Goal: Check status

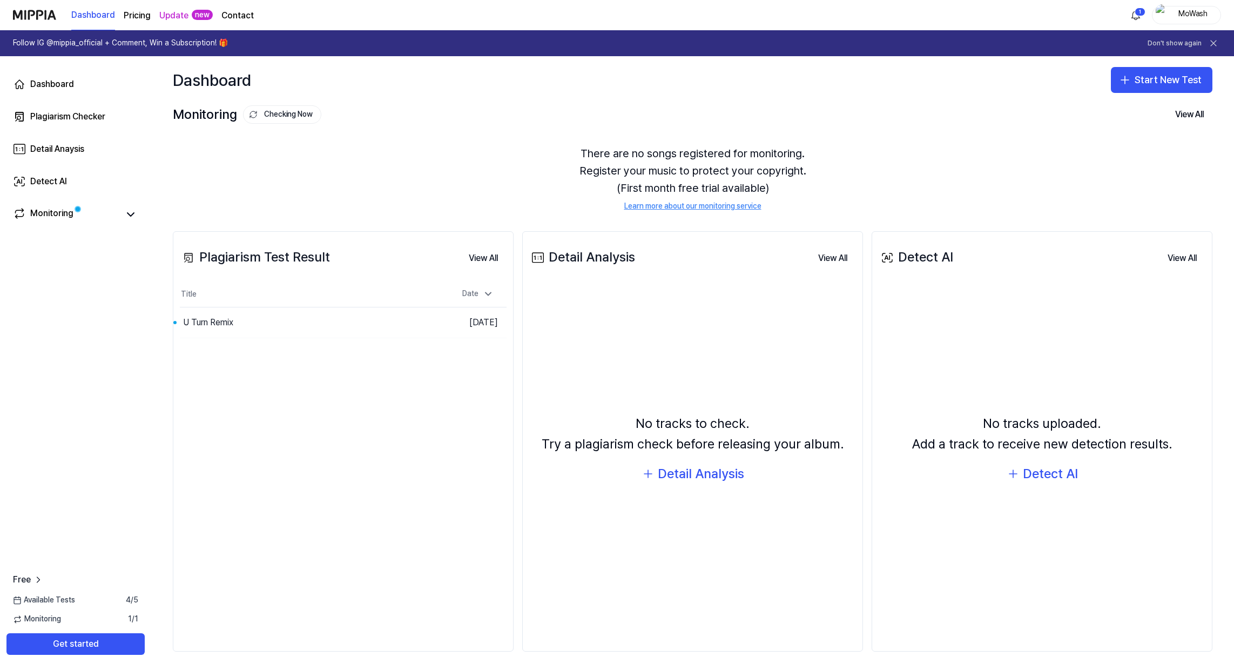
scroll to position [3, 0]
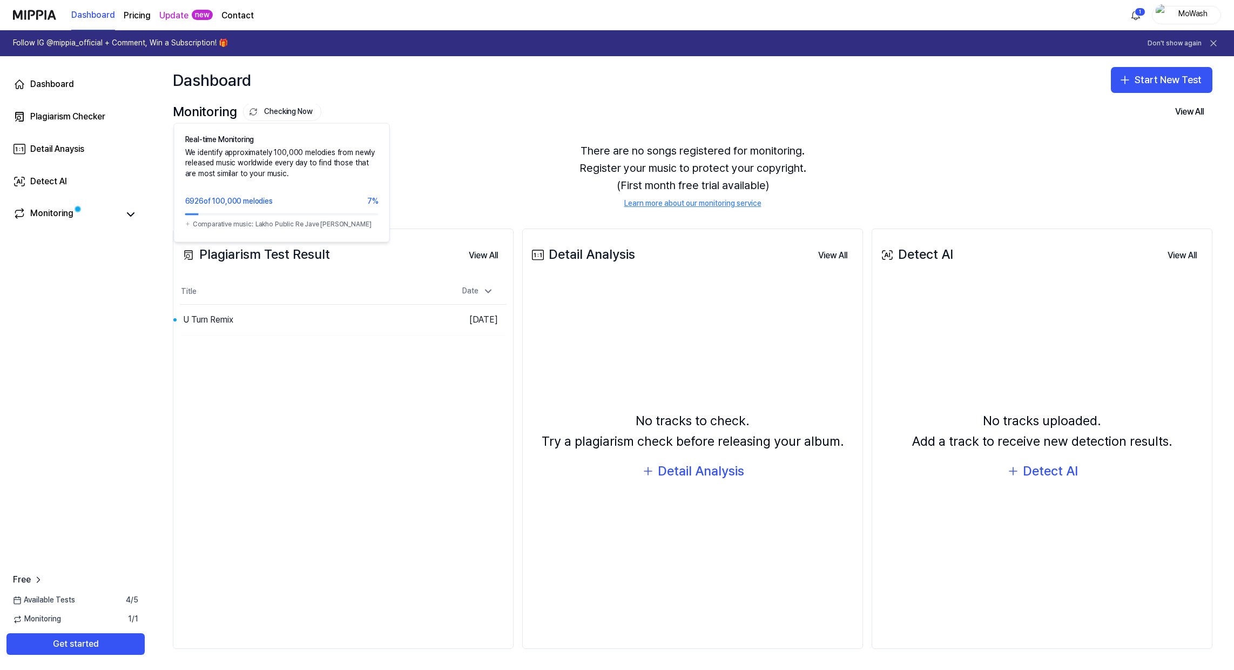
click at [292, 115] on button "Checking Now" at bounding box center [282, 112] width 78 height 18
click at [273, 117] on button "Checking Now" at bounding box center [282, 114] width 78 height 18
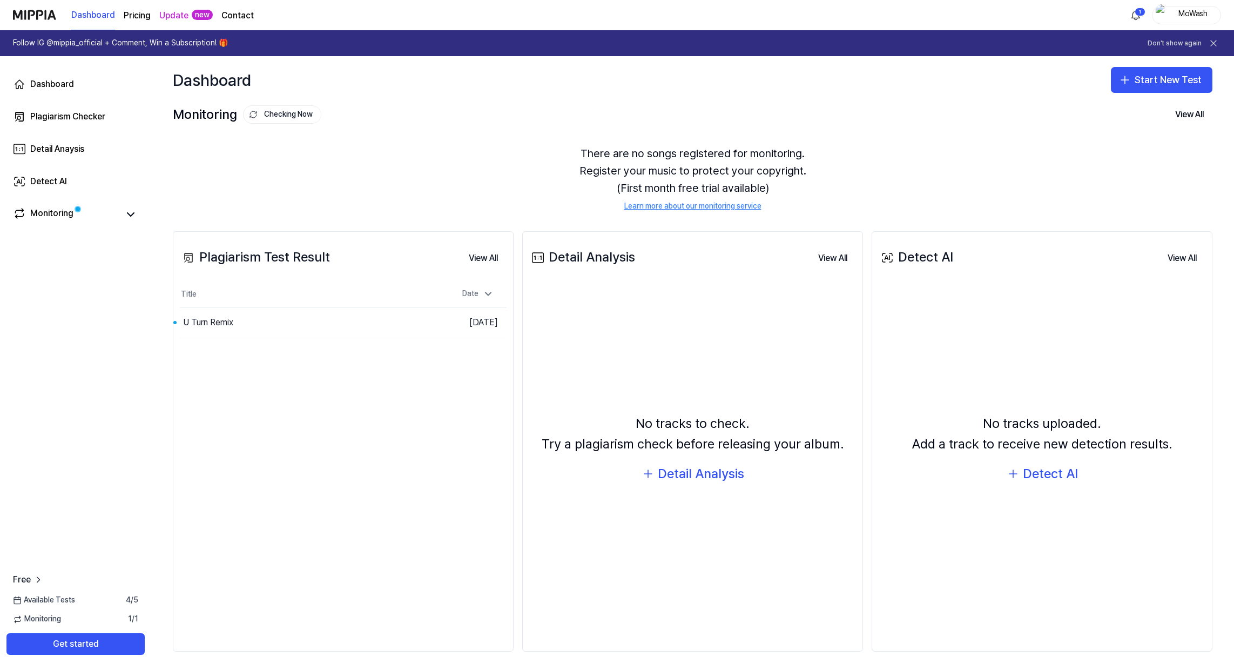
click at [273, 117] on button "Checking Now" at bounding box center [282, 114] width 78 height 18
click at [374, 321] on button "Go to Results" at bounding box center [396, 322] width 58 height 17
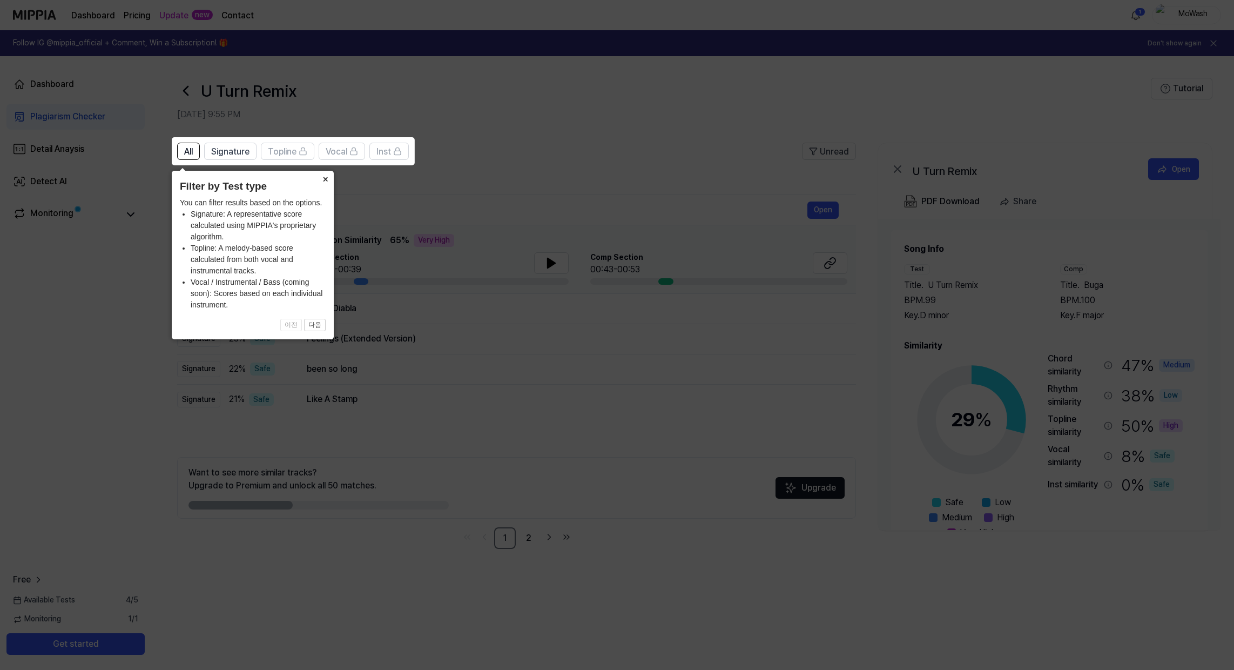
click at [326, 177] on button "×" at bounding box center [325, 178] width 17 height 15
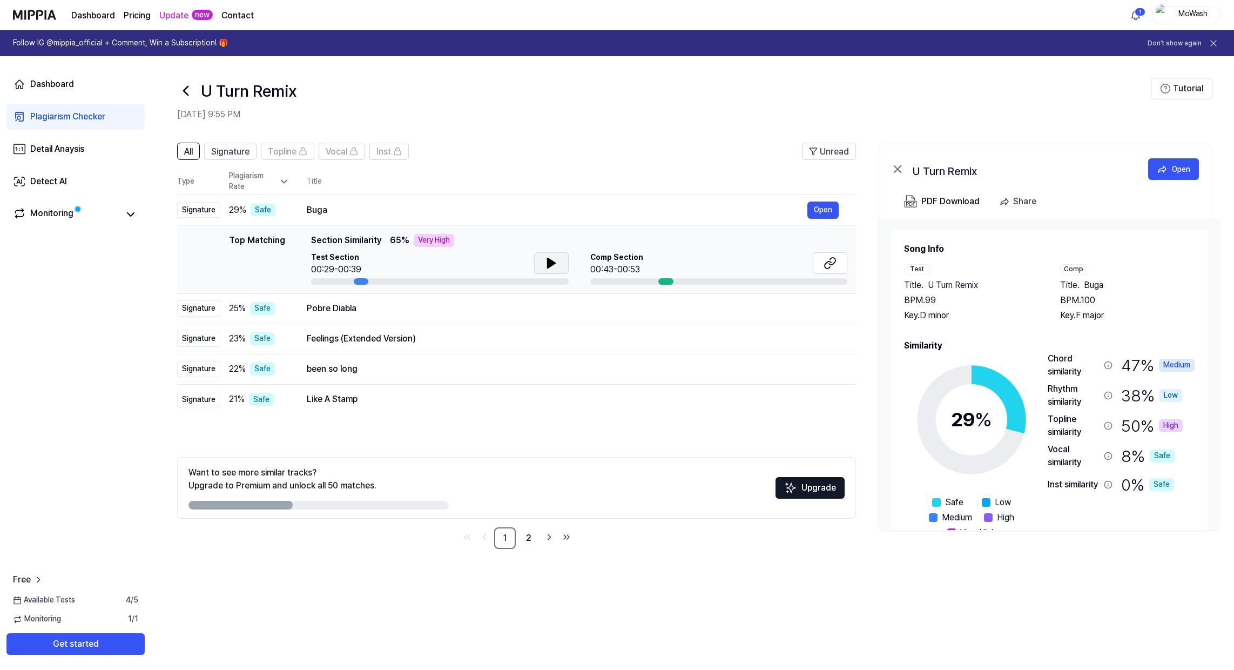
click at [547, 264] on icon at bounding box center [551, 263] width 8 height 10
click at [478, 334] on div "Feelings (Extended Version)" at bounding box center [557, 338] width 501 height 13
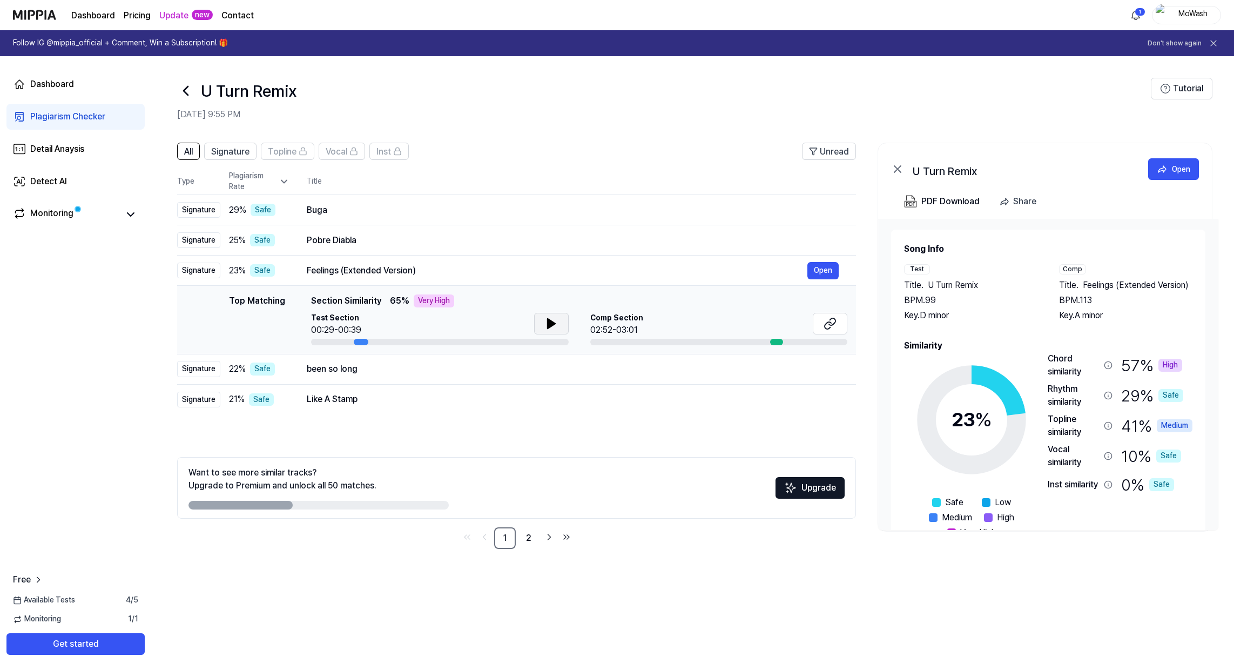
click at [545, 321] on icon at bounding box center [551, 323] width 13 height 13
click at [405, 370] on div "been so long" at bounding box center [557, 368] width 501 height 13
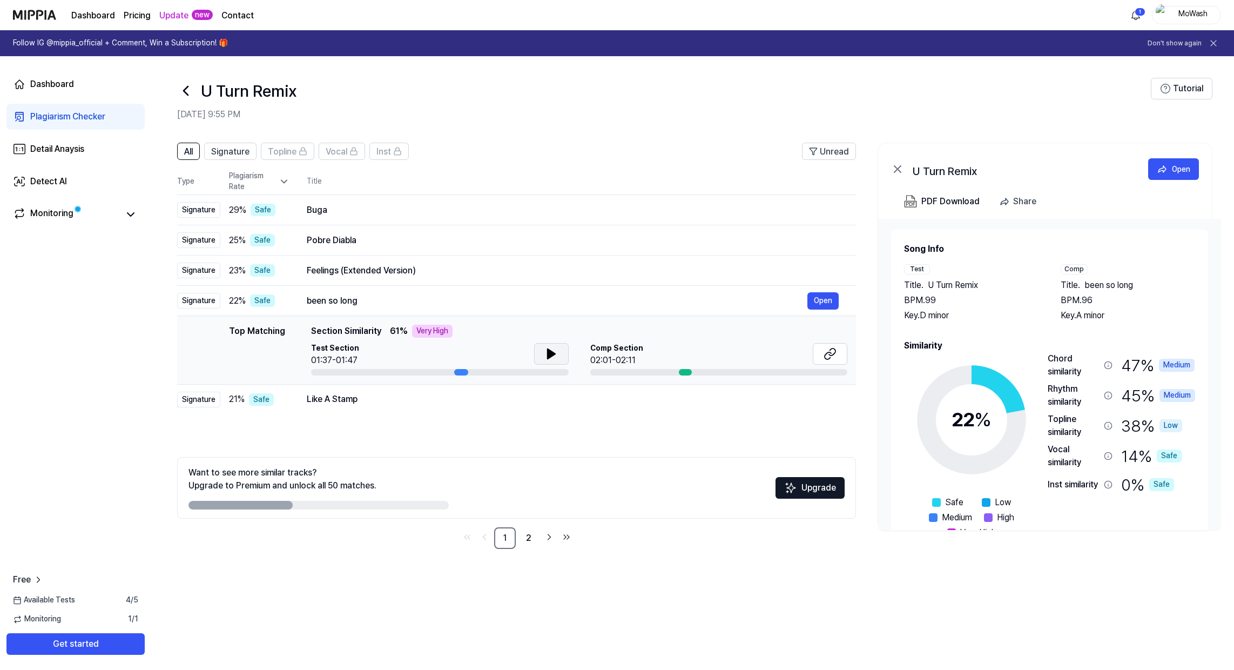
click at [551, 355] on icon at bounding box center [551, 354] width 8 height 10
click at [503, 395] on div "Like A Stamp" at bounding box center [557, 399] width 501 height 13
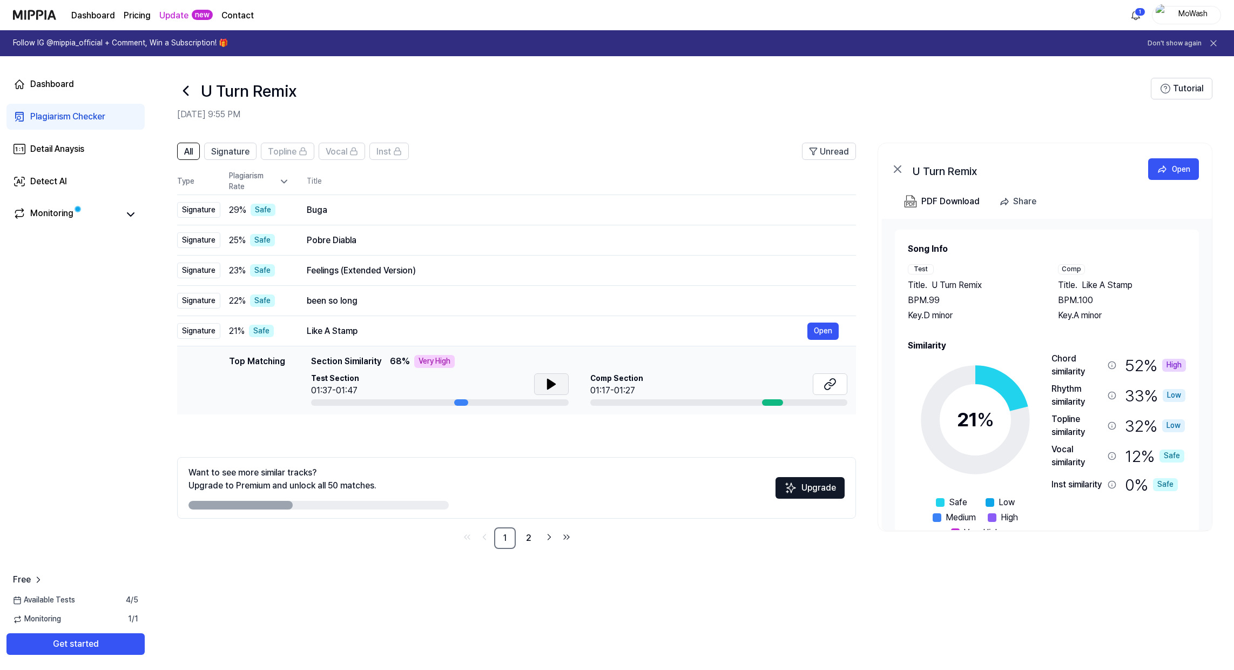
click at [559, 380] on button at bounding box center [551, 384] width 35 height 22
click at [946, 203] on div "PDF Download" at bounding box center [950, 201] width 58 height 14
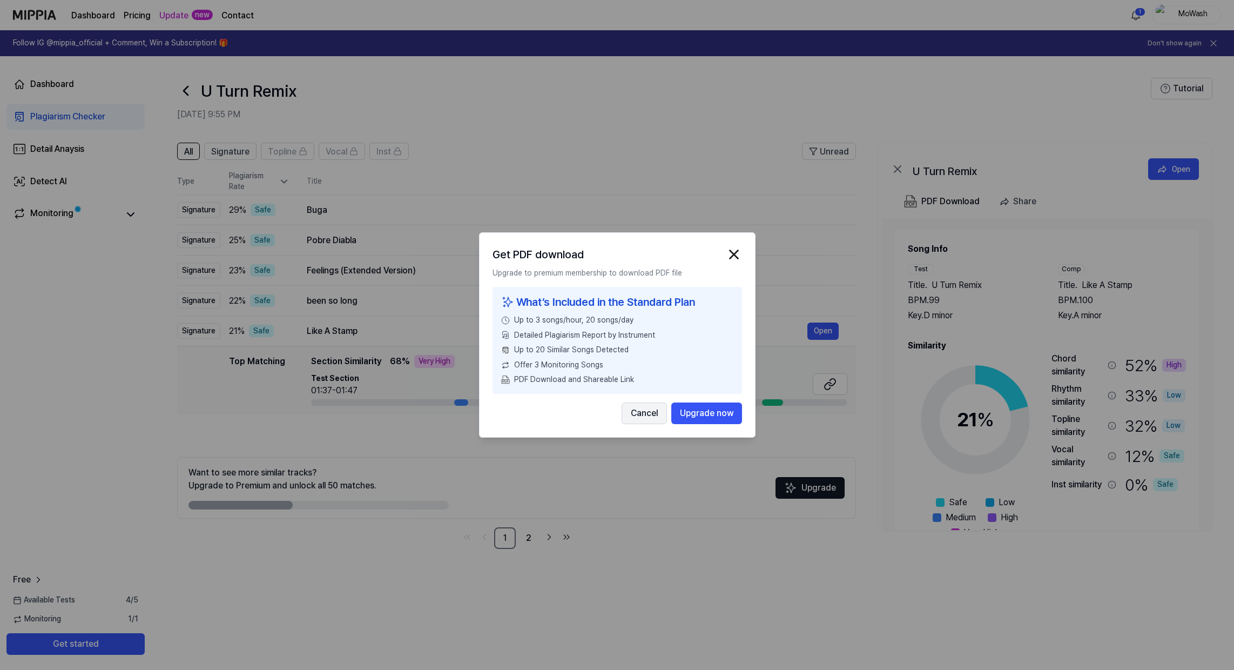
click at [642, 409] on button "Cancel" at bounding box center [644, 413] width 45 height 22
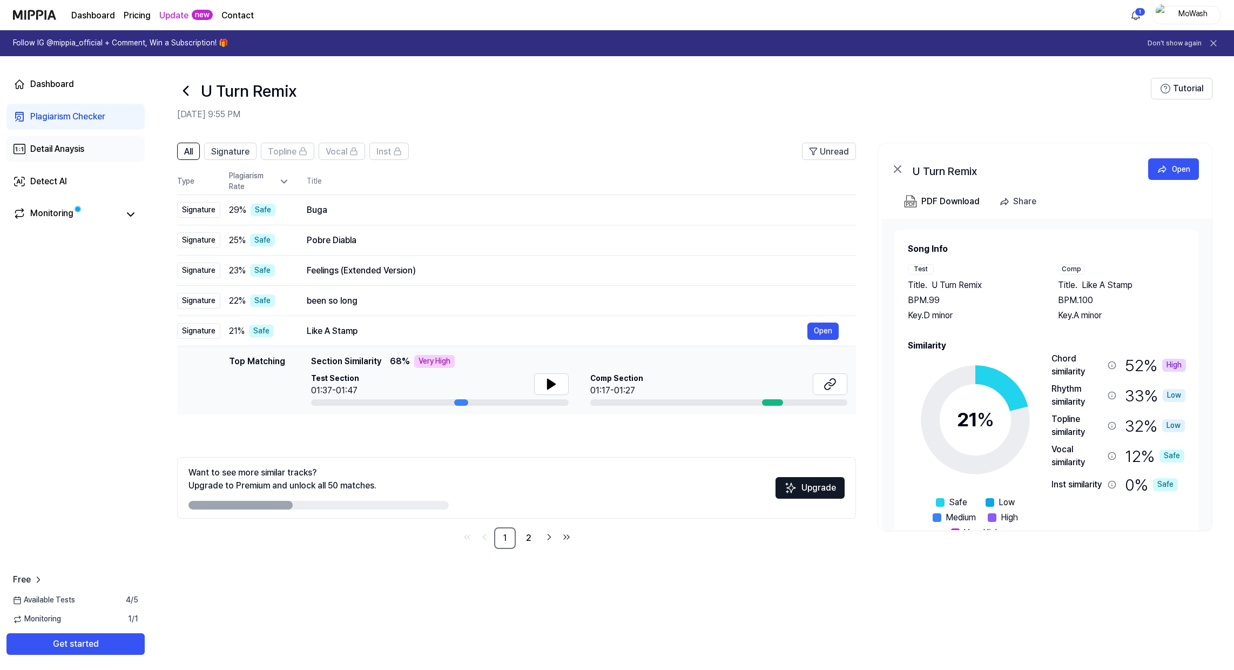
click at [73, 147] on div "Detail Anaysis" at bounding box center [57, 149] width 54 height 13
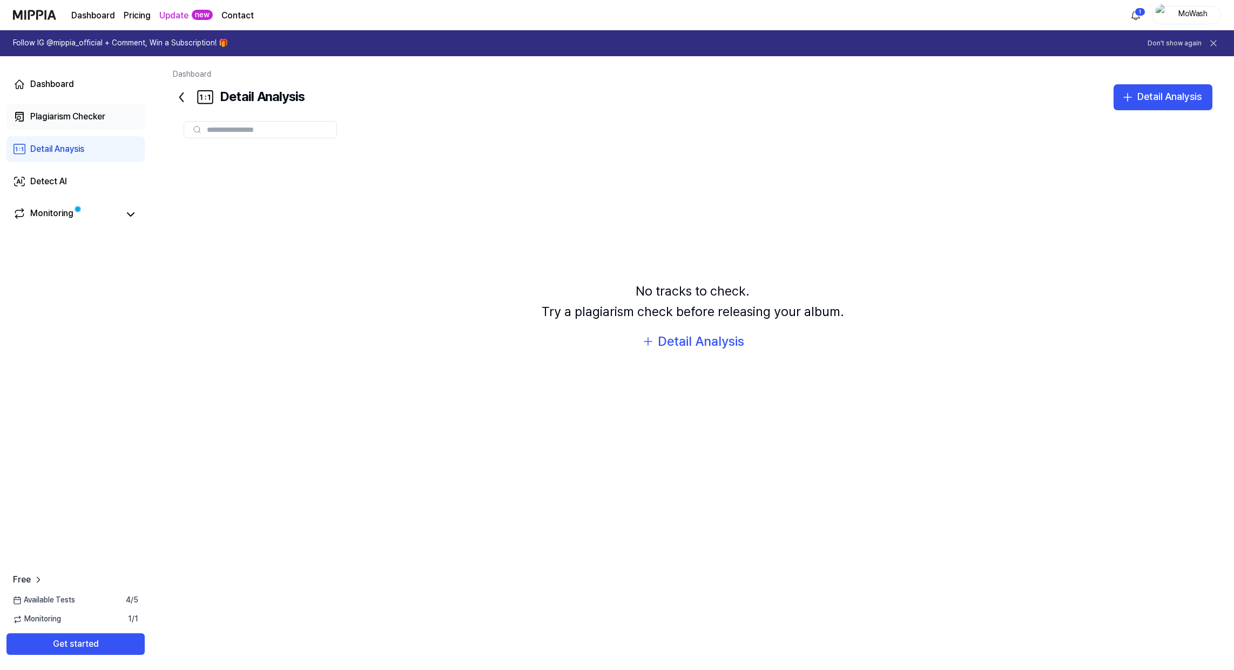
click at [64, 119] on div "Plagiarism Checker" at bounding box center [67, 116] width 75 height 13
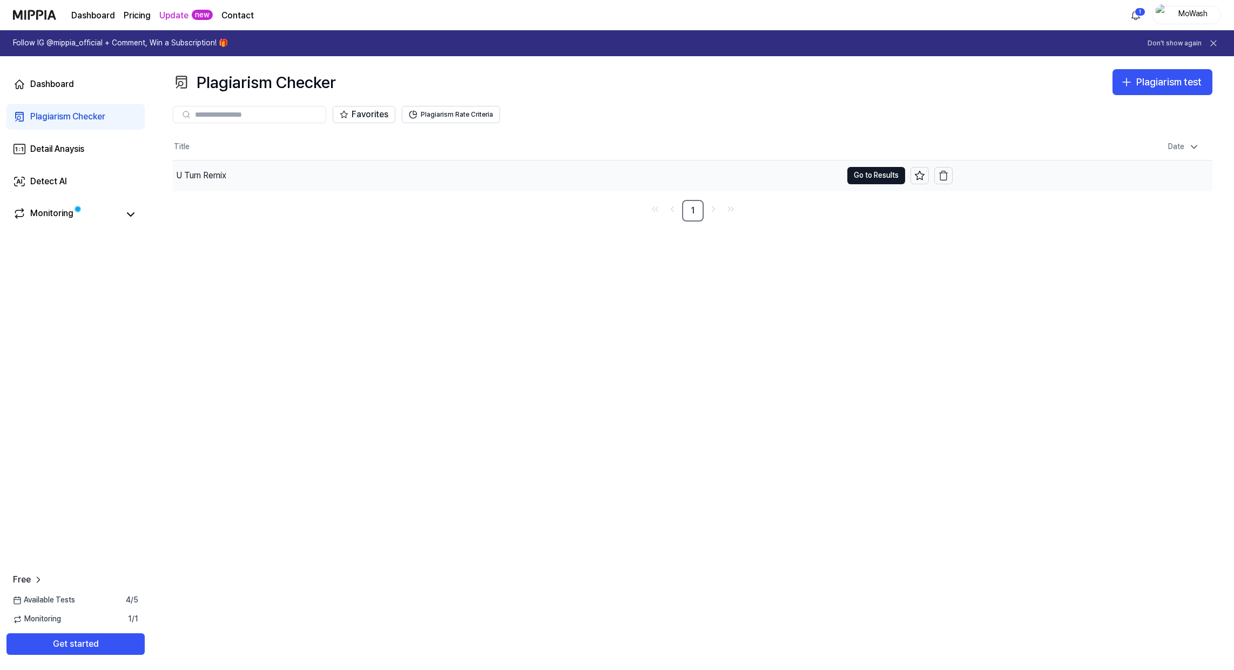
click at [283, 166] on div "U Turn Remix" at bounding box center [507, 175] width 669 height 30
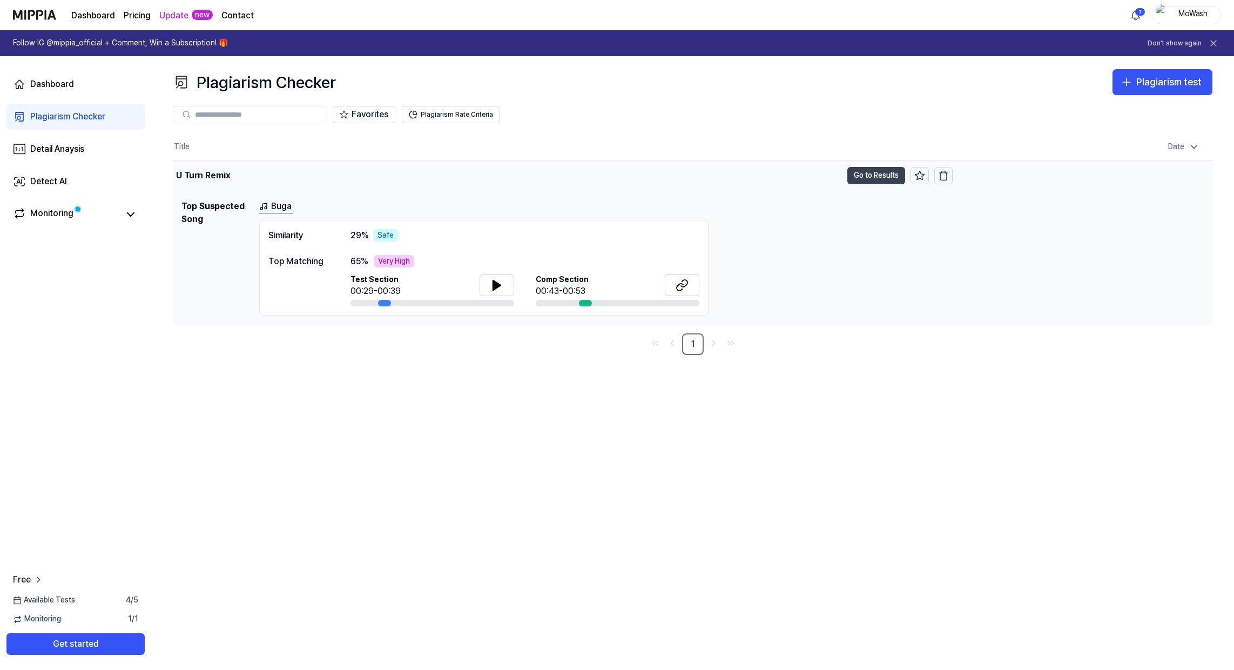
click at [865, 174] on button "Go to Results" at bounding box center [876, 175] width 58 height 17
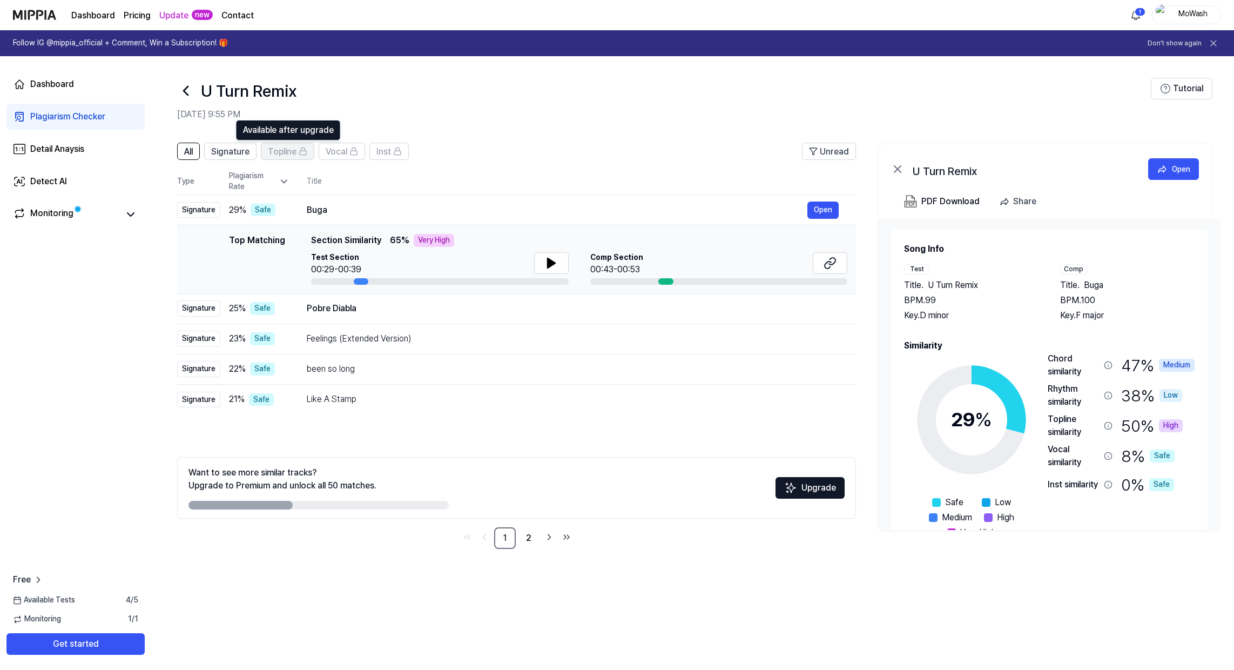
click at [282, 156] on span "Topline" at bounding box center [282, 151] width 29 height 13
